Goal: Find specific page/section: Find specific page/section

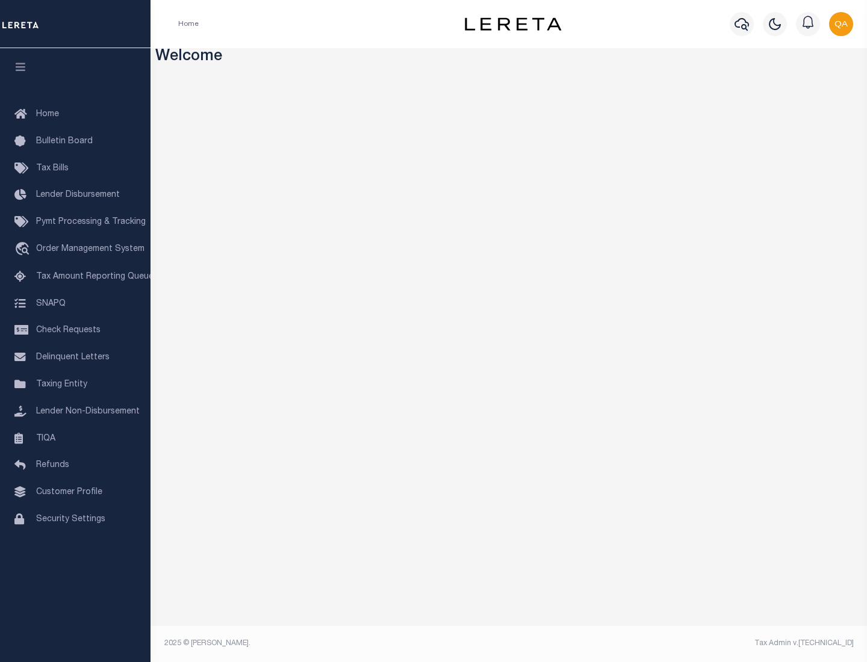
click at [75, 331] on span "Check Requests" at bounding box center [68, 330] width 64 height 8
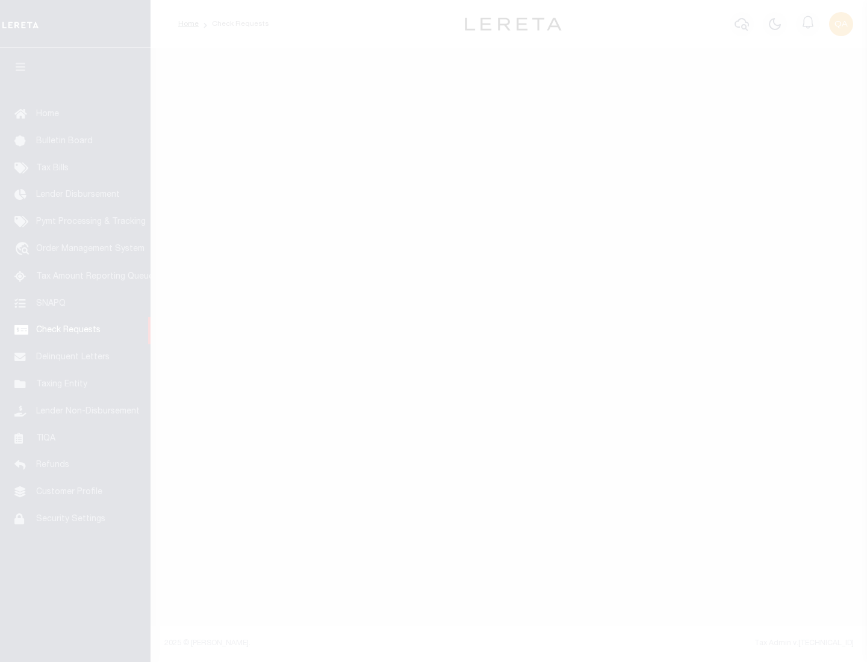
select select "50"
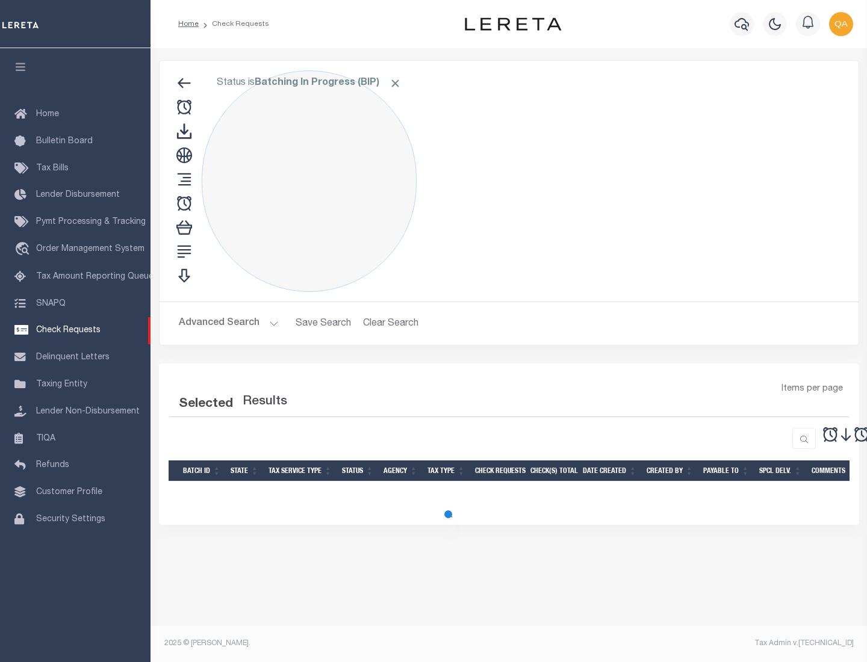
select select "50"
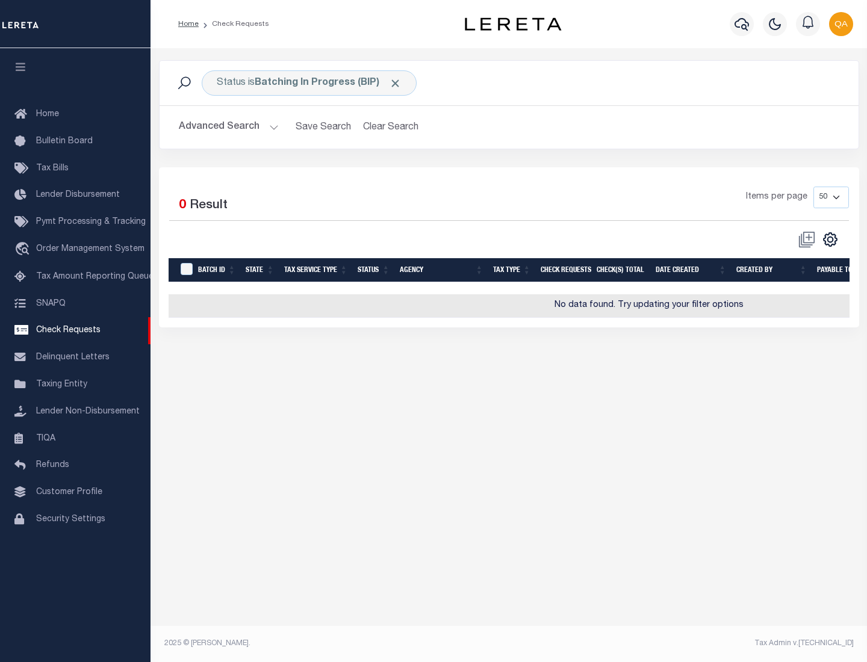
click at [396, 83] on span "Click to Remove" at bounding box center [395, 83] width 13 height 13
